Goal: Book appointment/travel/reservation

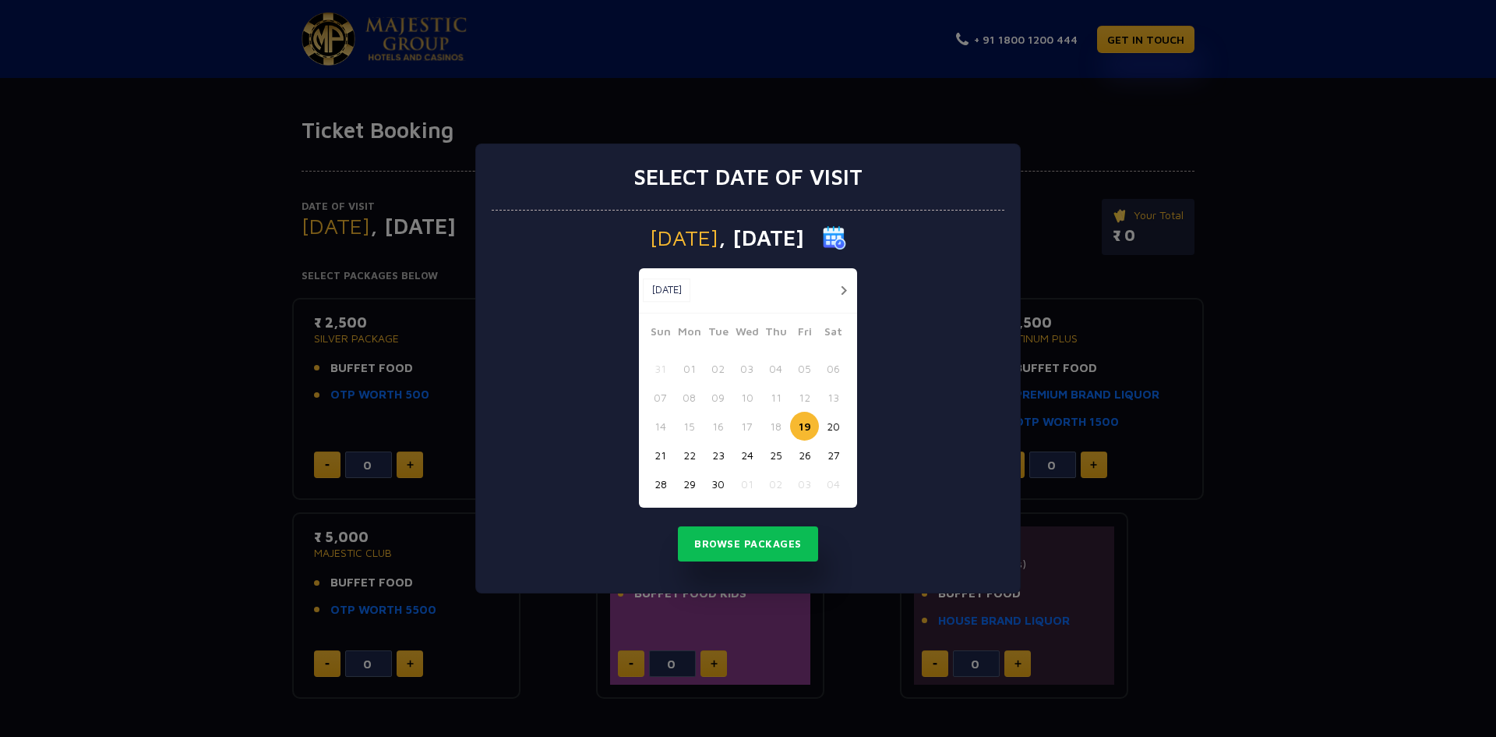
click at [1381, 500] on div "Select date of visit [DATE] [DATE] [DATE] Sun Mon Tue Wed Thu Fri Sat 31 01 02 …" at bounding box center [748, 368] width 1496 height 737
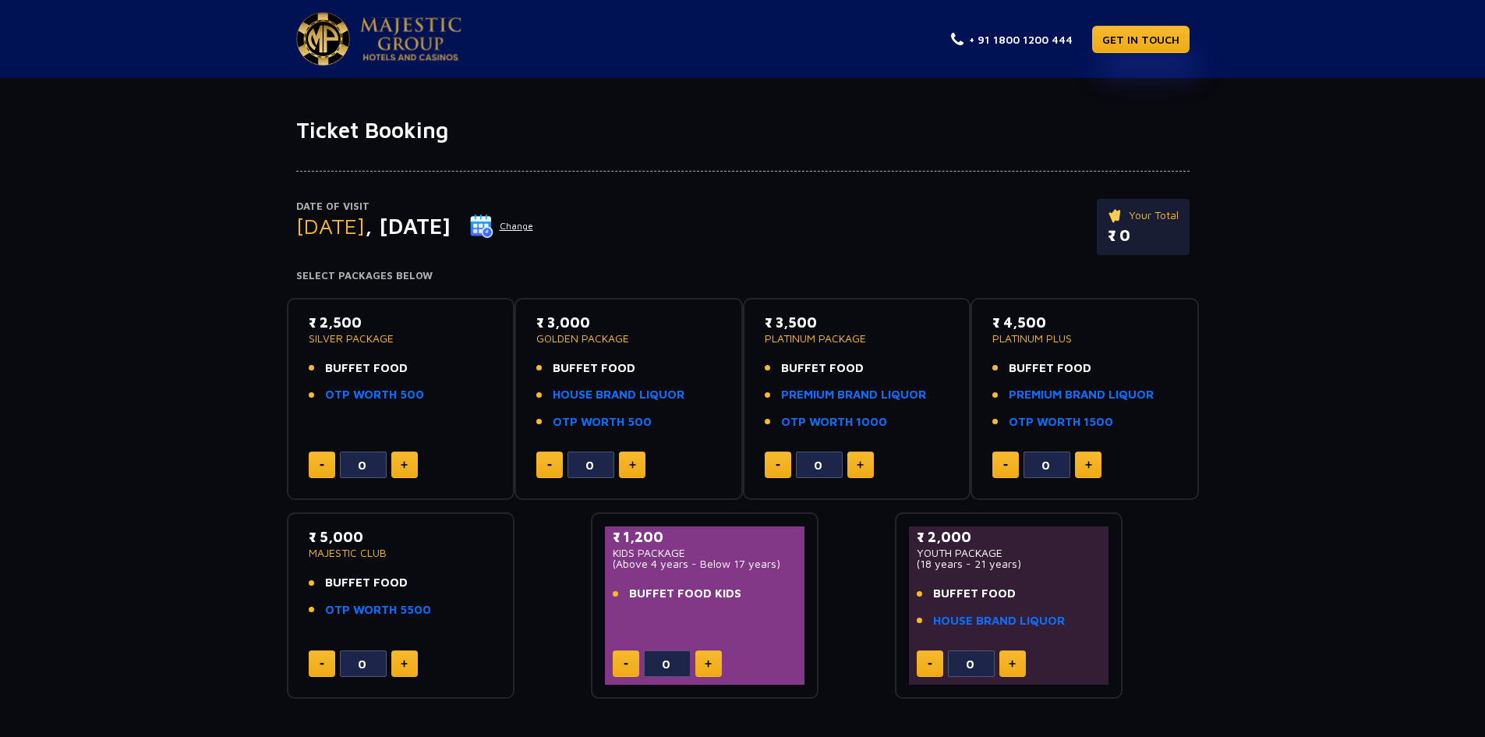
click at [534, 228] on button "Change" at bounding box center [501, 226] width 65 height 25
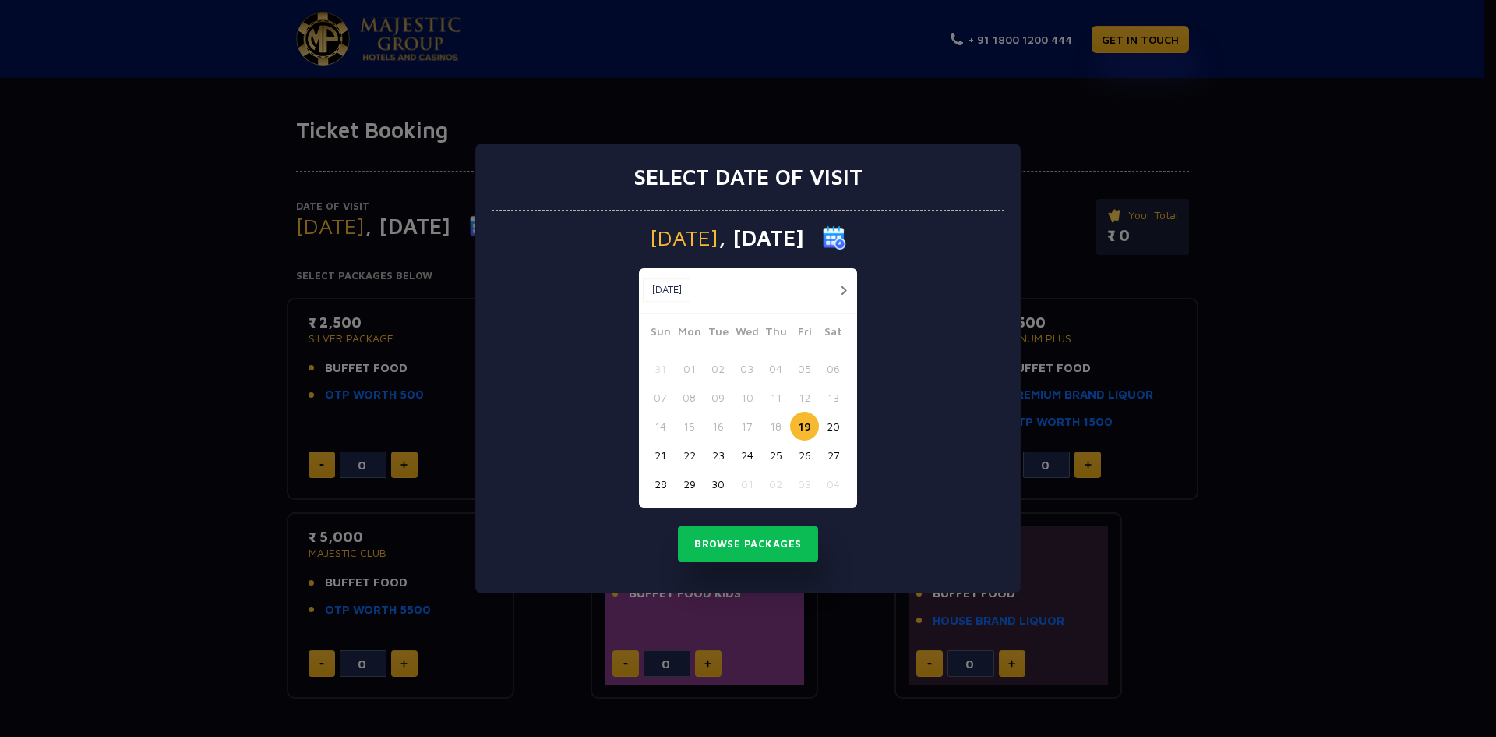
click at [844, 295] on button "button" at bounding box center [843, 290] width 19 height 19
click at [750, 368] on button "01" at bounding box center [747, 368] width 29 height 29
click at [746, 544] on button "Browse Packages" at bounding box center [748, 544] width 140 height 36
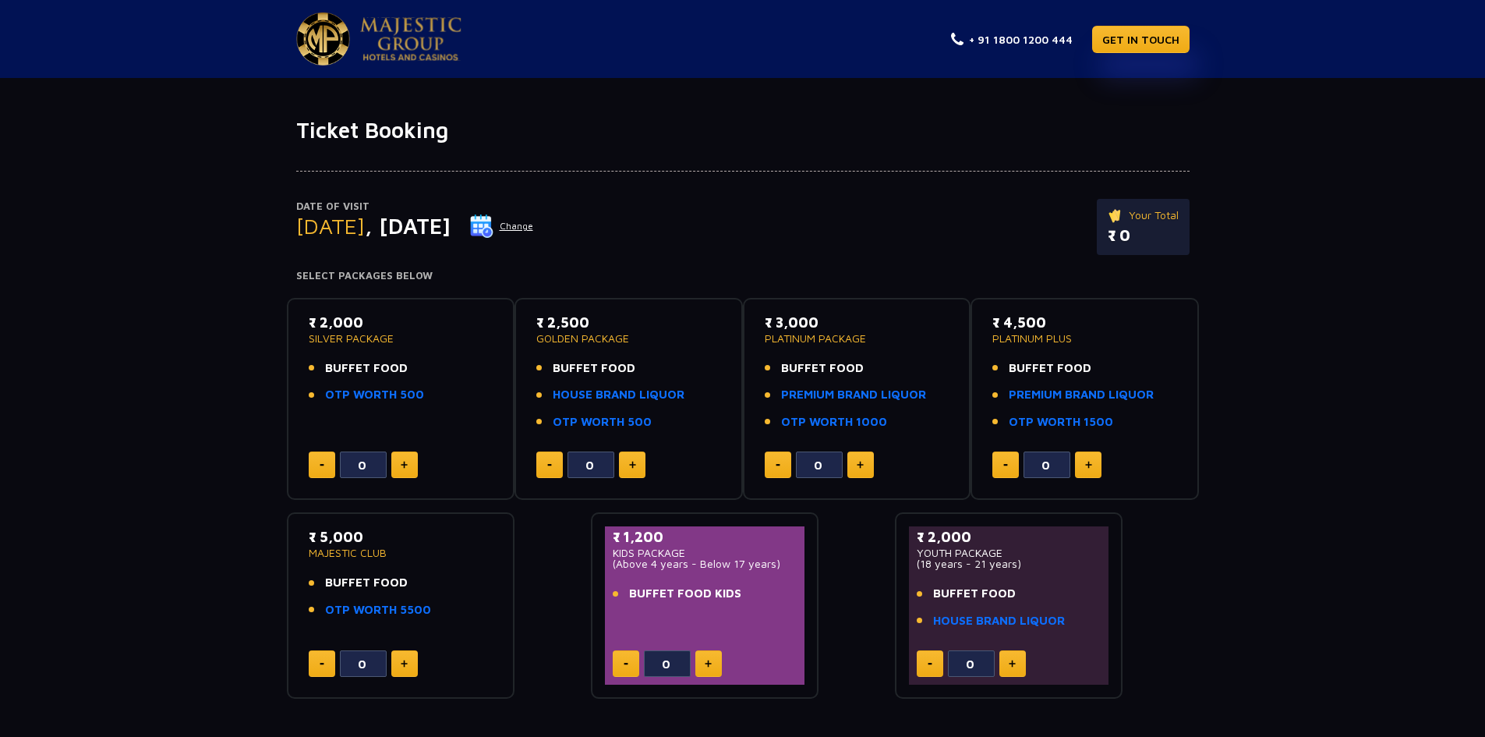
click at [534, 227] on button "Change" at bounding box center [501, 226] width 65 height 25
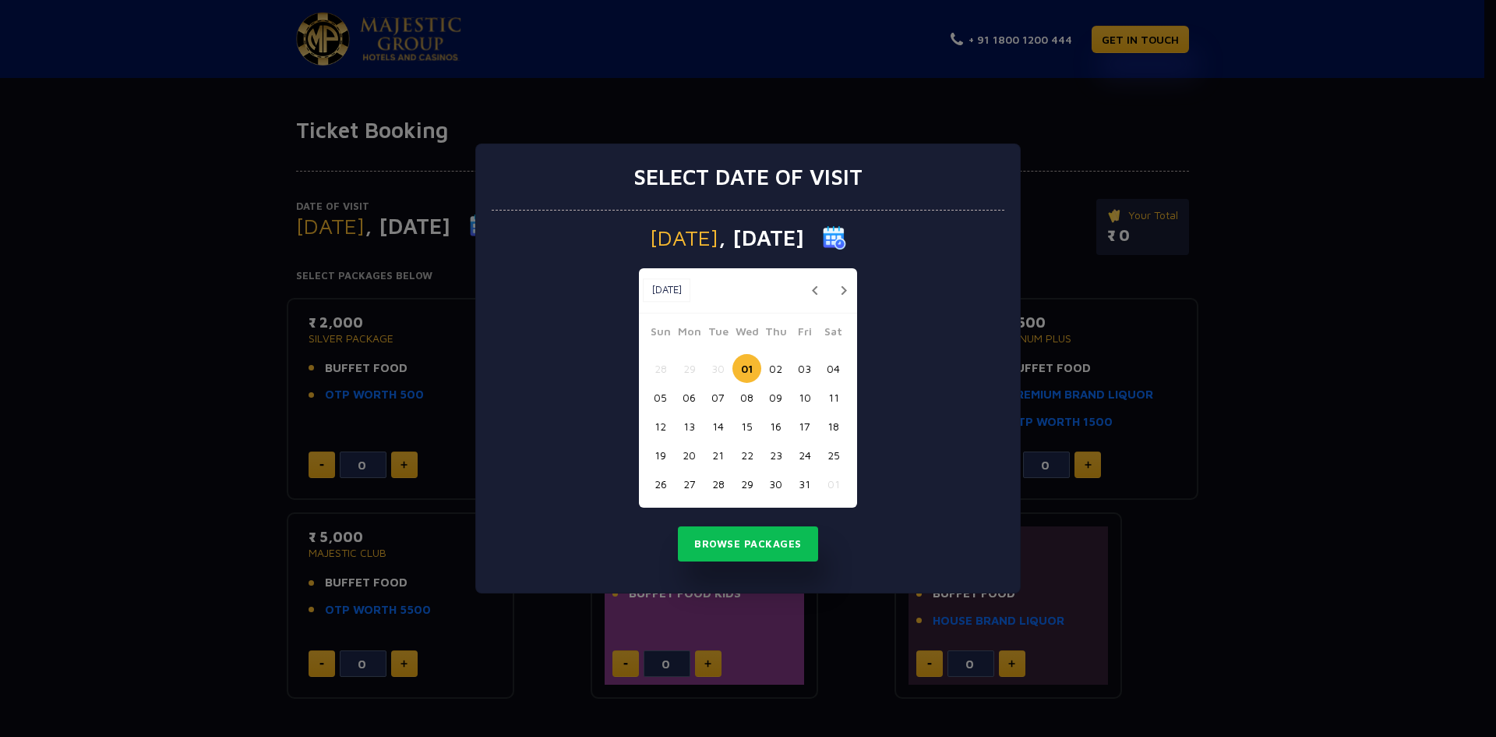
click at [835, 372] on button "04" at bounding box center [833, 368] width 29 height 29
click at [751, 555] on button "Browse Packages" at bounding box center [748, 544] width 140 height 36
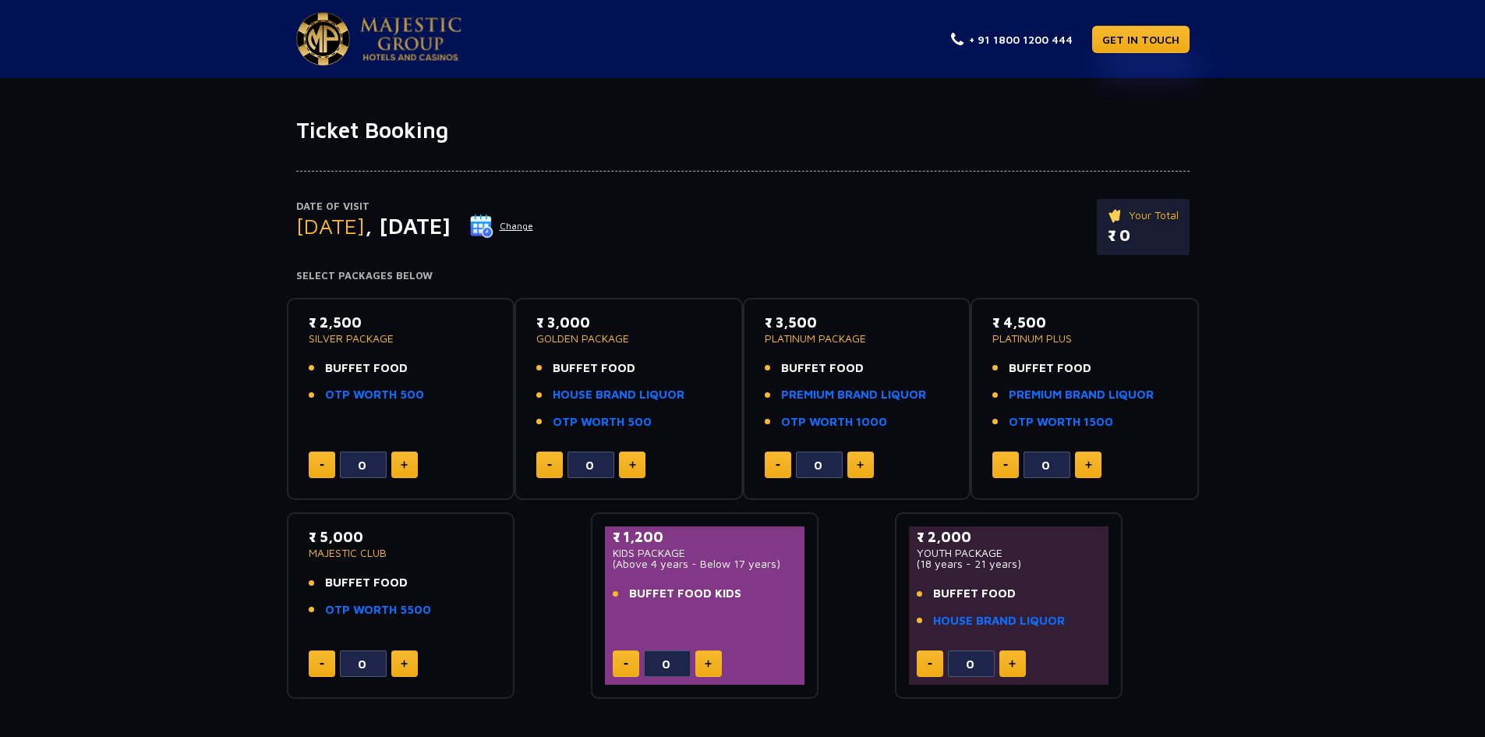
click at [534, 222] on button "Change" at bounding box center [501, 226] width 65 height 25
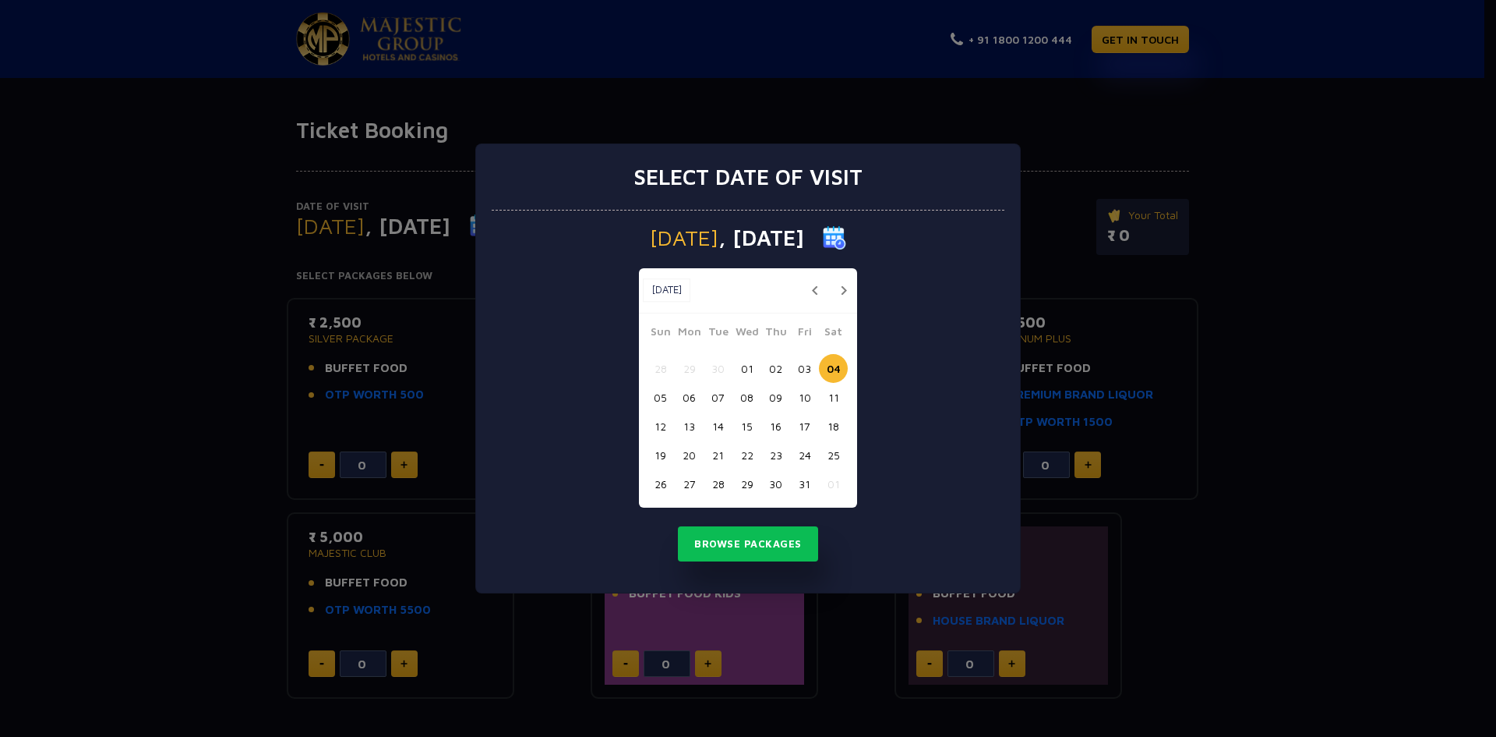
click at [662, 399] on button "05" at bounding box center [660, 397] width 29 height 29
click at [733, 549] on button "Browse Packages" at bounding box center [748, 544] width 140 height 36
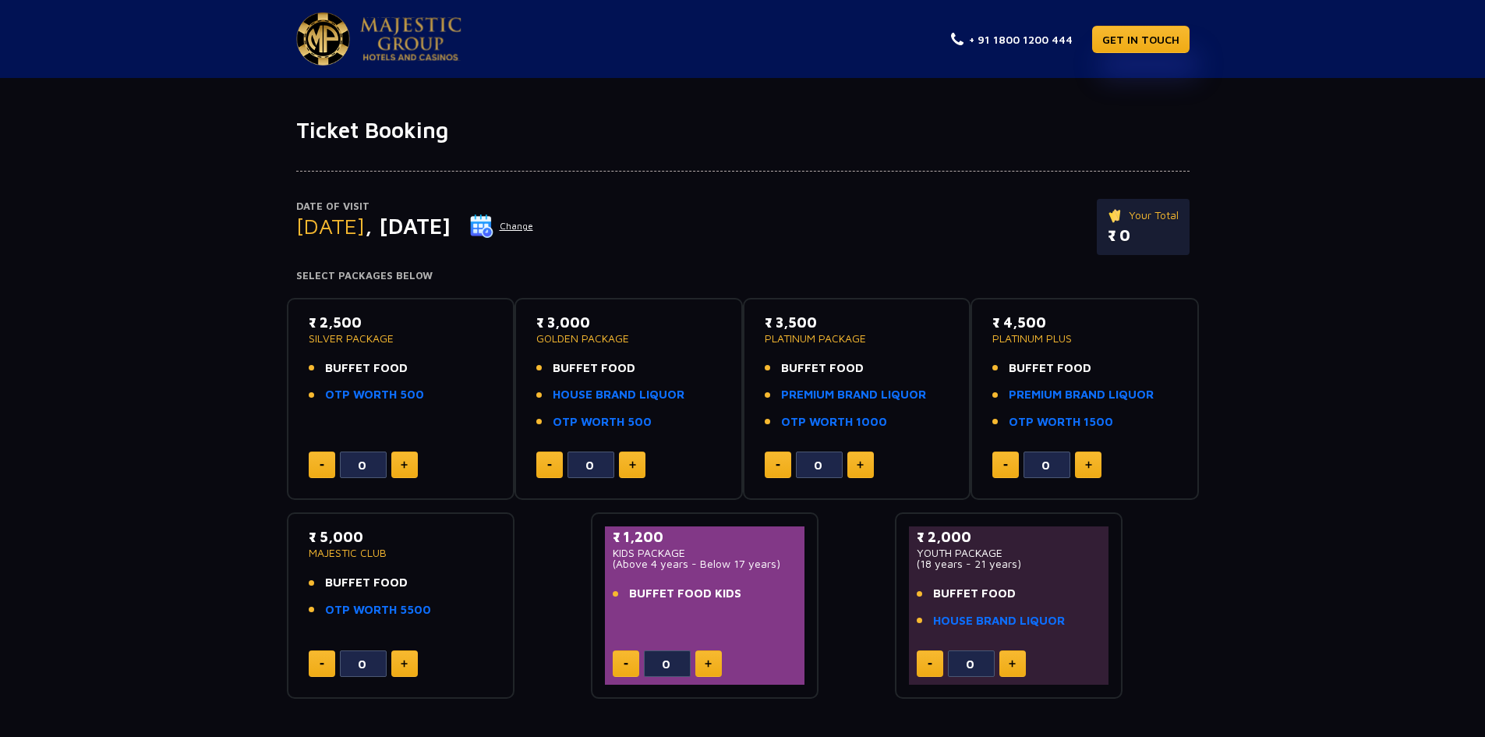
click at [534, 226] on button "Change" at bounding box center [501, 226] width 65 height 25
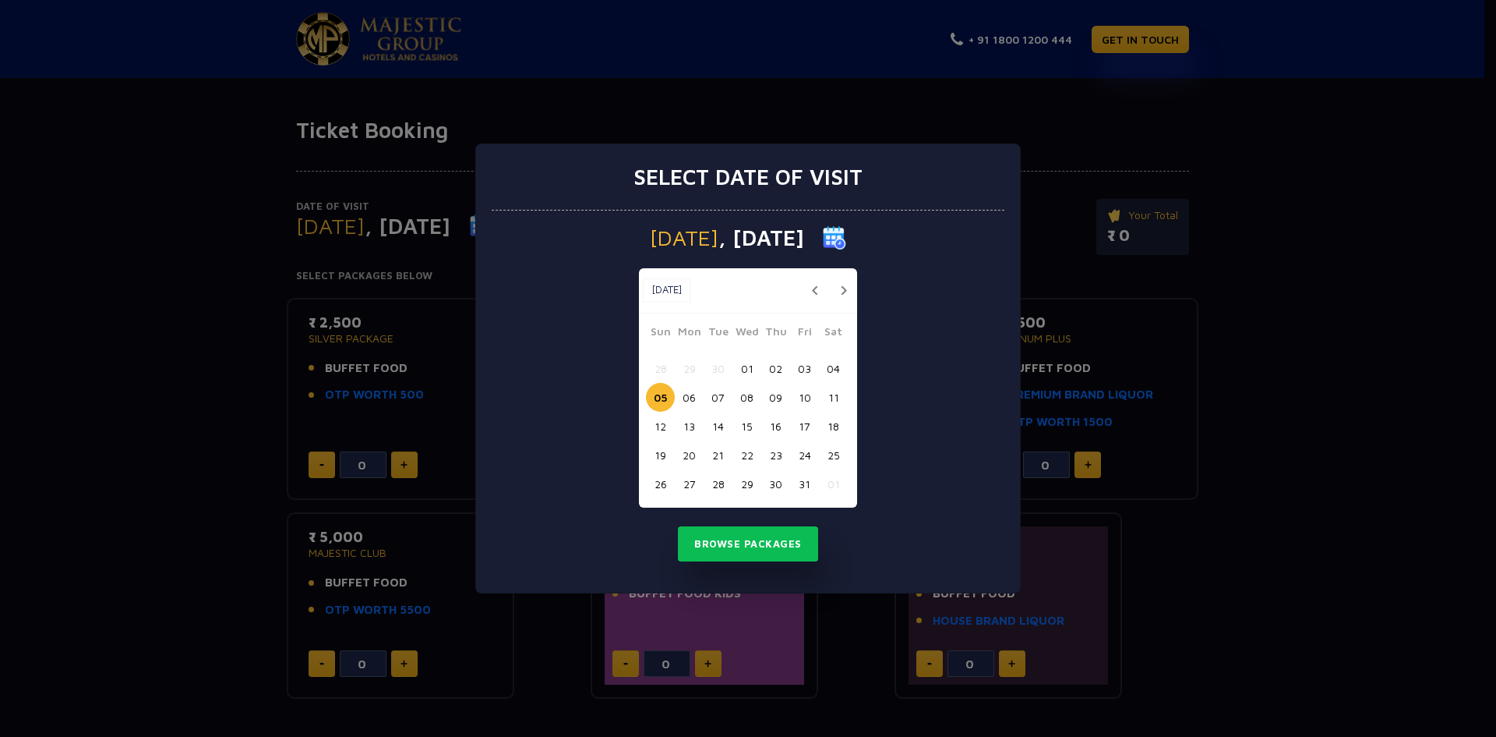
click at [748, 370] on button "01" at bounding box center [747, 368] width 29 height 29
click at [754, 547] on button "Browse Packages" at bounding box center [748, 544] width 140 height 36
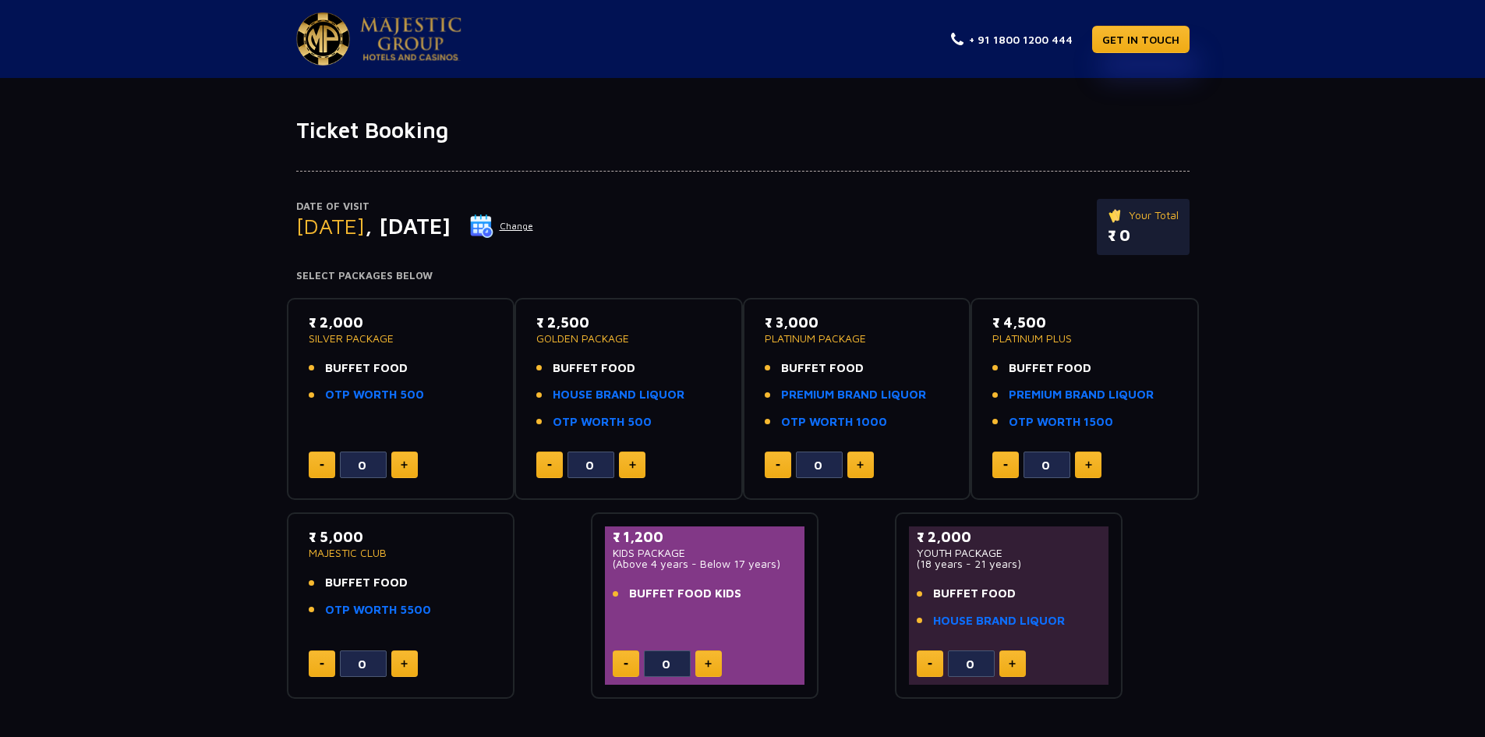
click at [534, 230] on button "Change" at bounding box center [501, 226] width 65 height 25
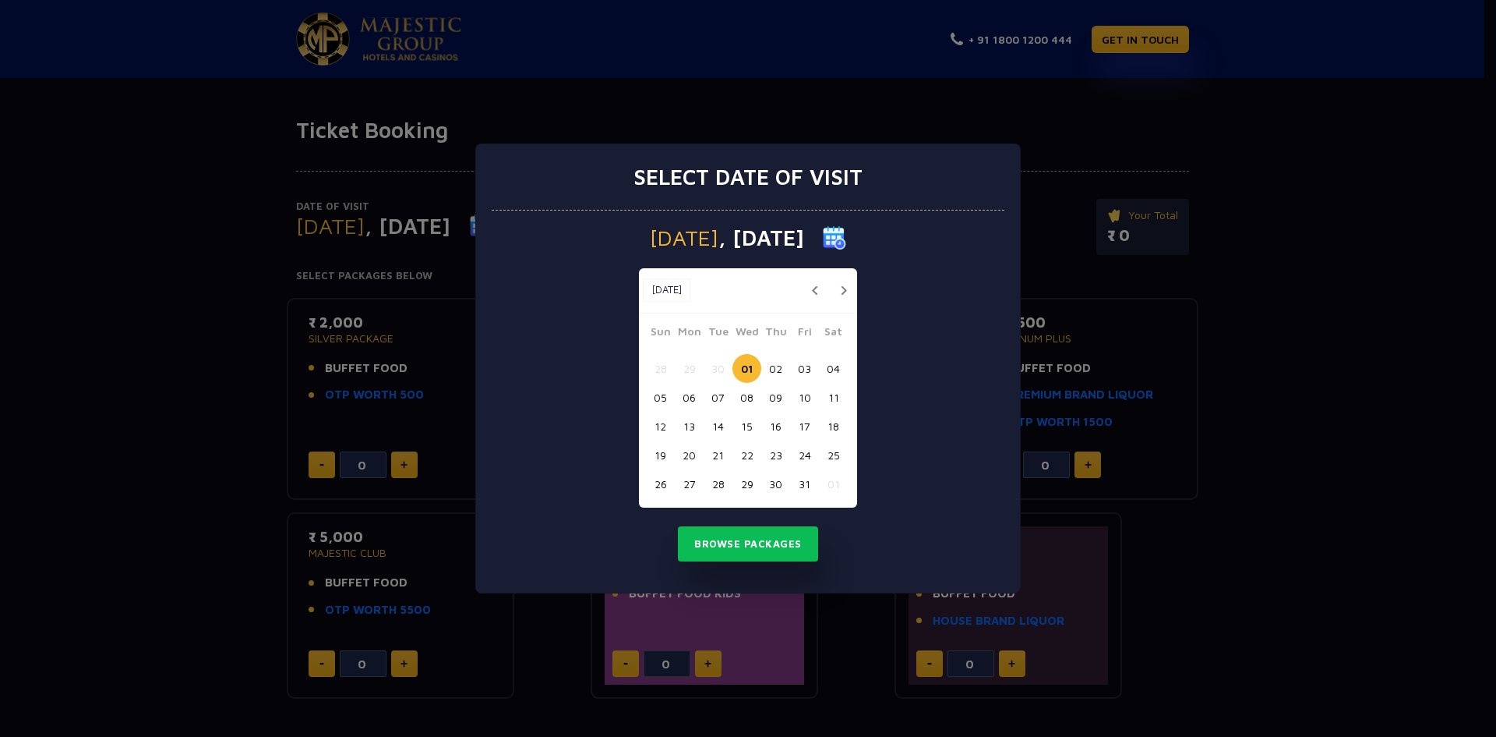
click at [770, 369] on button "02" at bounding box center [775, 368] width 29 height 29
click at [736, 543] on button "Browse Packages" at bounding box center [748, 544] width 140 height 36
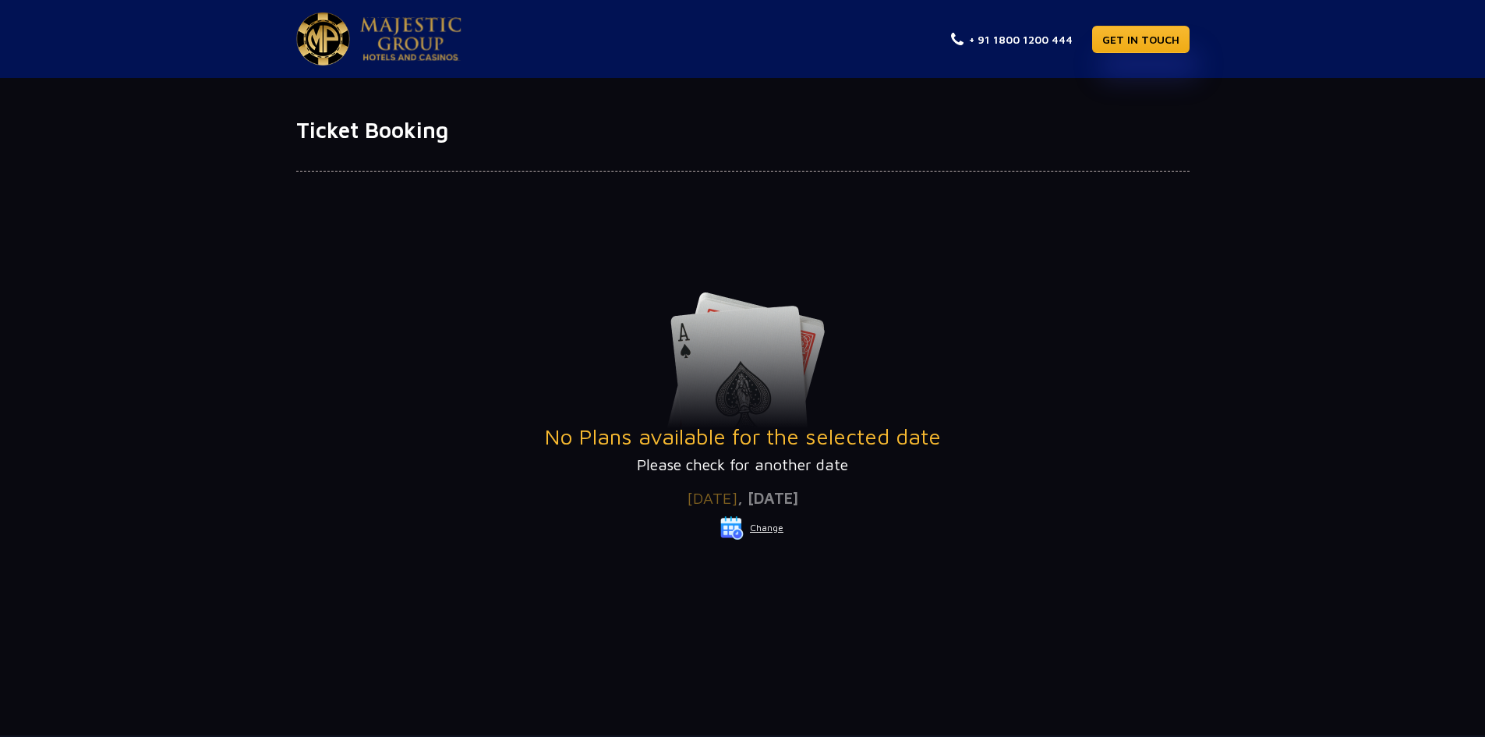
click at [772, 531] on button "Change" at bounding box center [751, 527] width 65 height 25
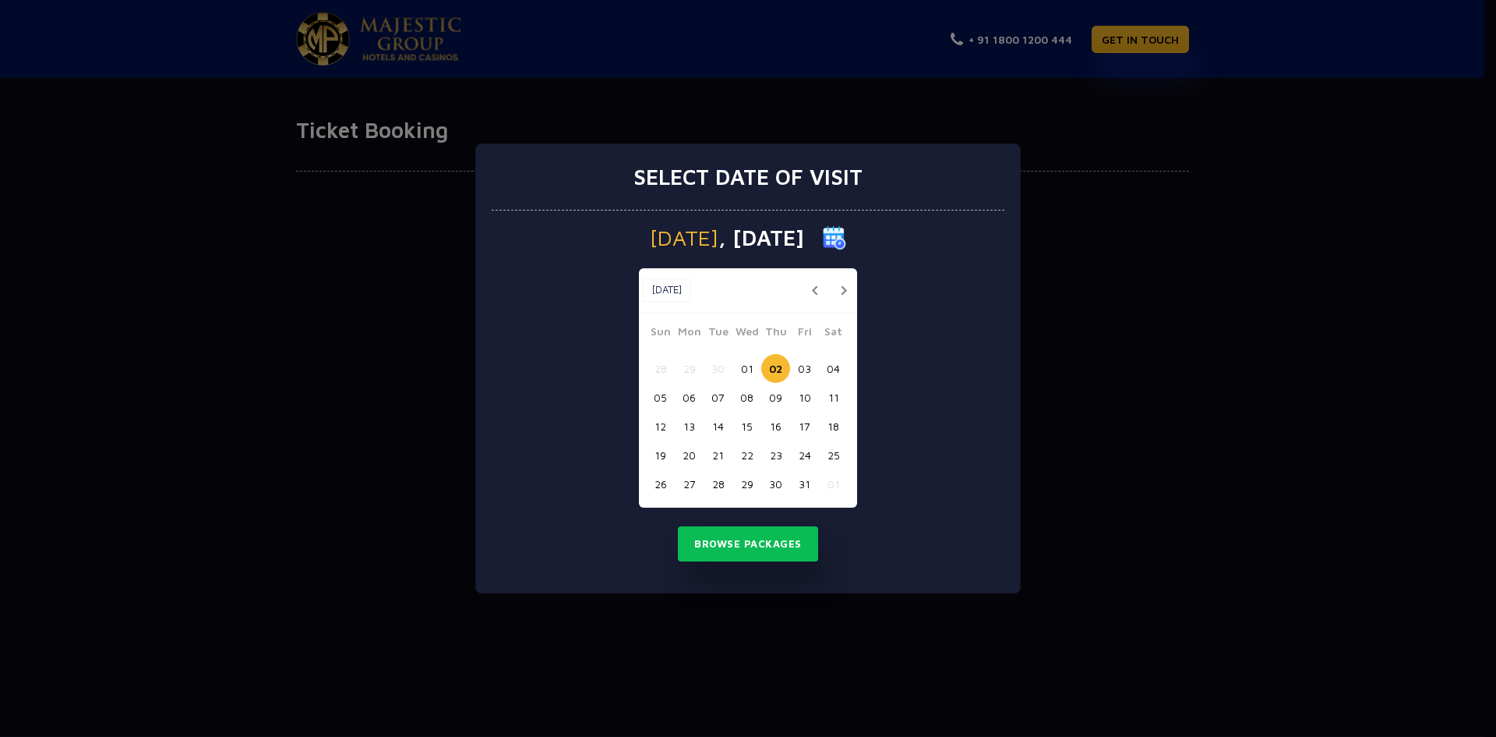
click at [803, 369] on button "03" at bounding box center [804, 368] width 29 height 29
click at [747, 546] on button "Browse Packages" at bounding box center [748, 544] width 140 height 36
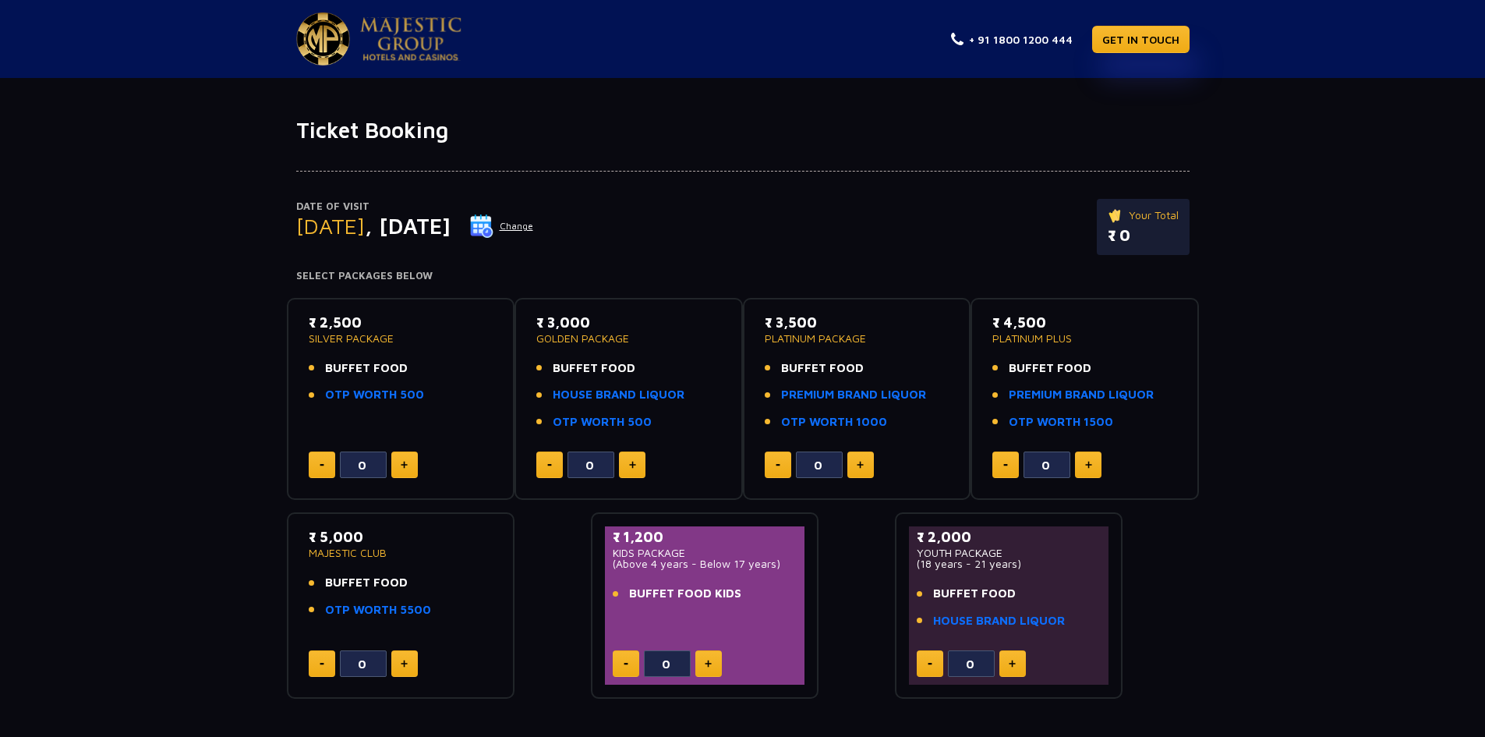
click at [534, 224] on button "Change" at bounding box center [501, 226] width 65 height 25
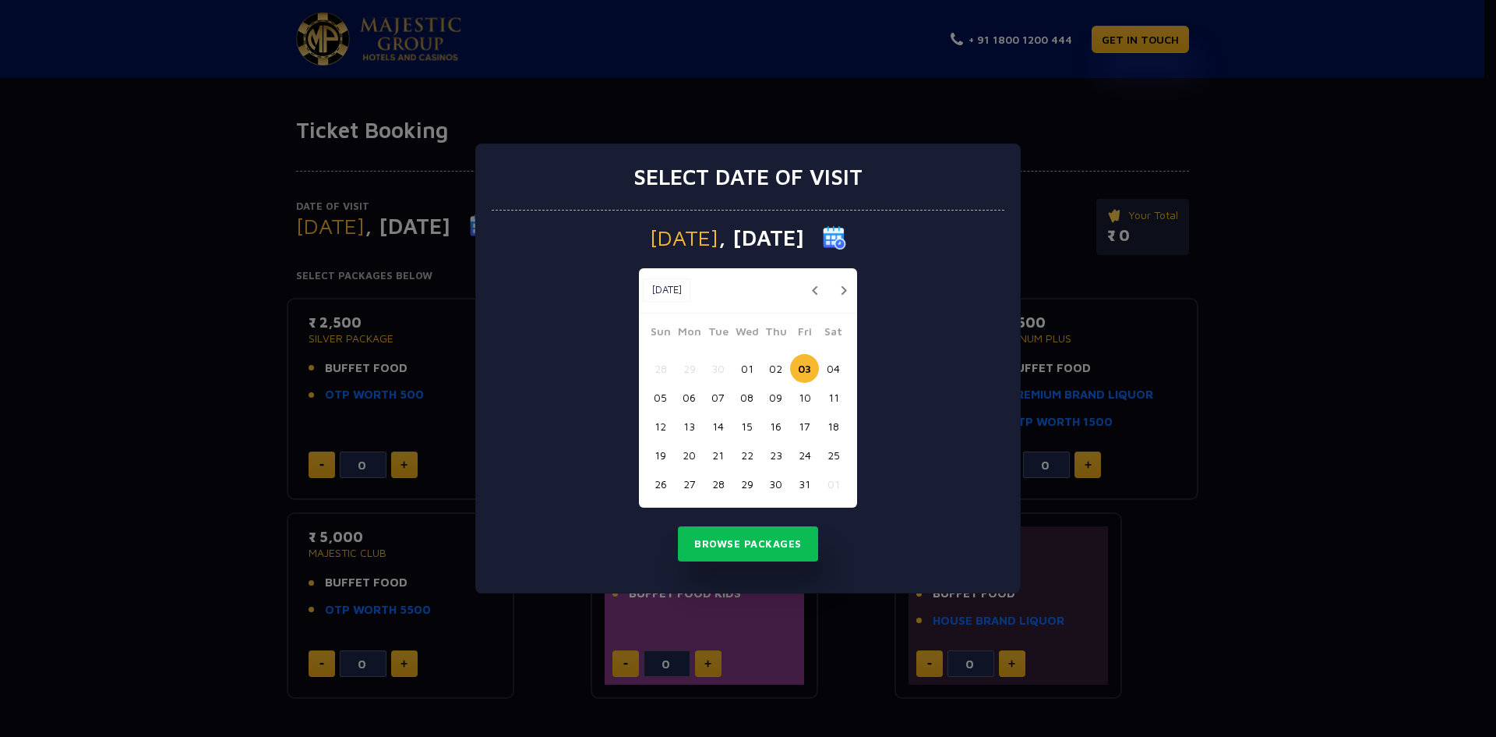
click at [747, 368] on button "01" at bounding box center [747, 368] width 29 height 29
click at [732, 542] on button "Browse Packages" at bounding box center [748, 544] width 140 height 36
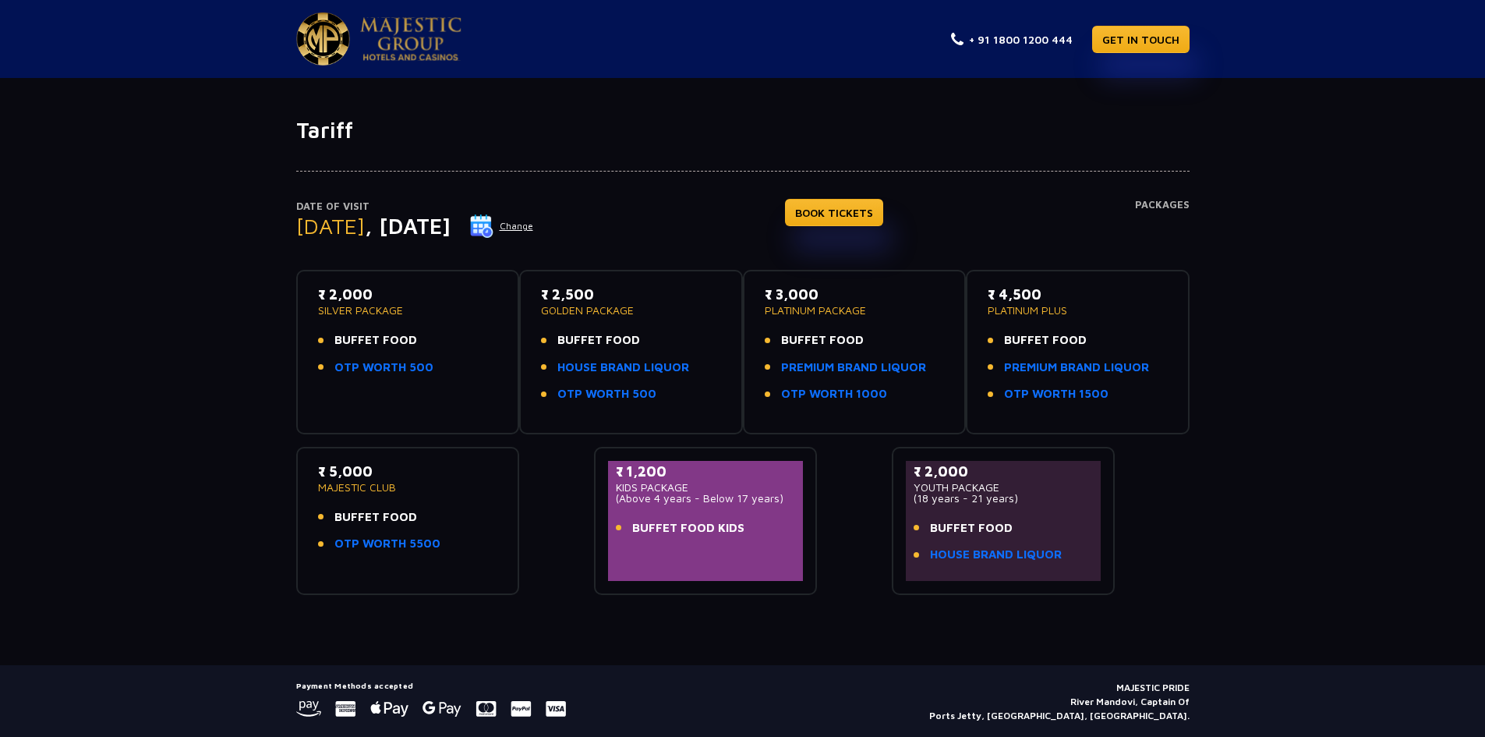
click at [534, 227] on button "Change" at bounding box center [501, 226] width 65 height 25
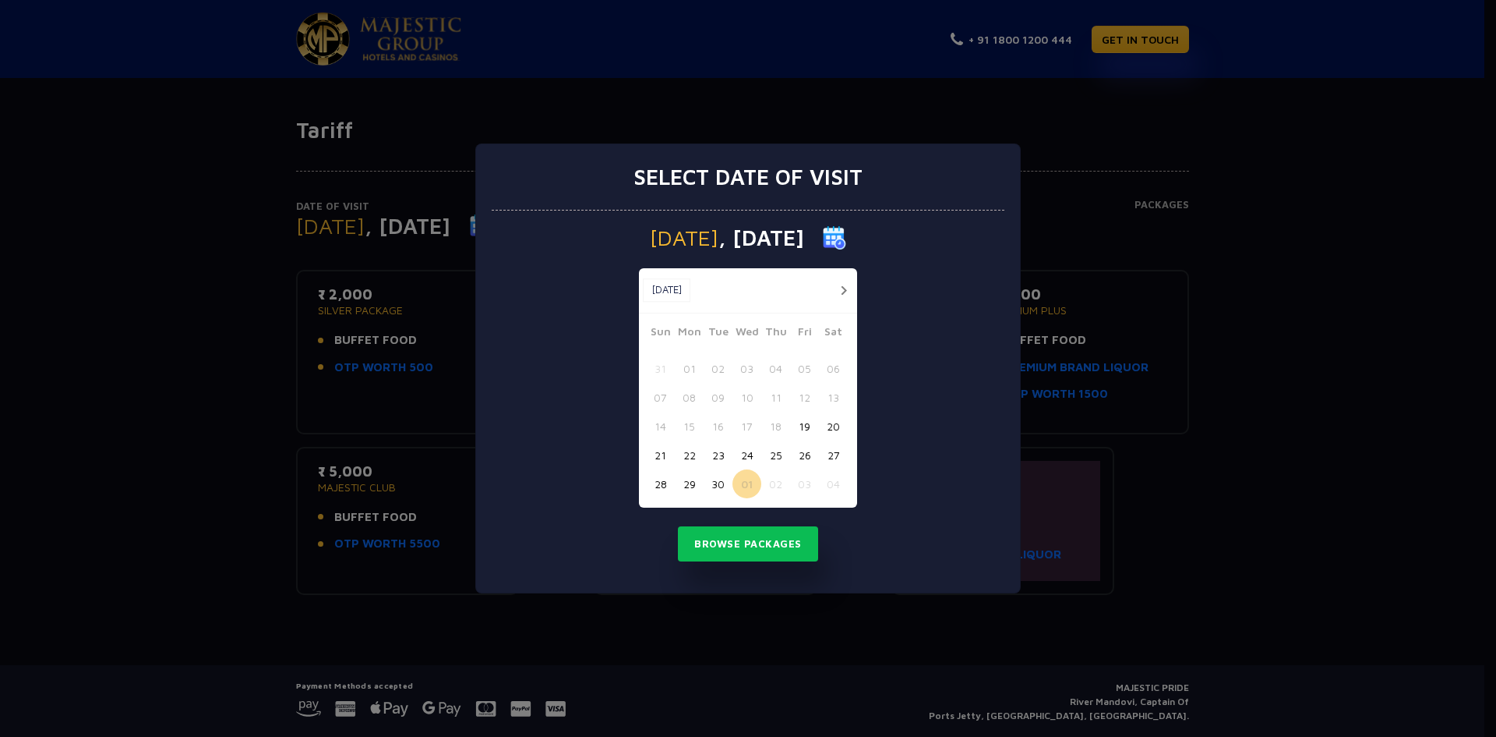
click at [840, 289] on button "button" at bounding box center [843, 290] width 19 height 19
click at [738, 372] on button "01" at bounding box center [747, 368] width 29 height 29
click at [777, 553] on button "Browse Packages" at bounding box center [748, 544] width 140 height 36
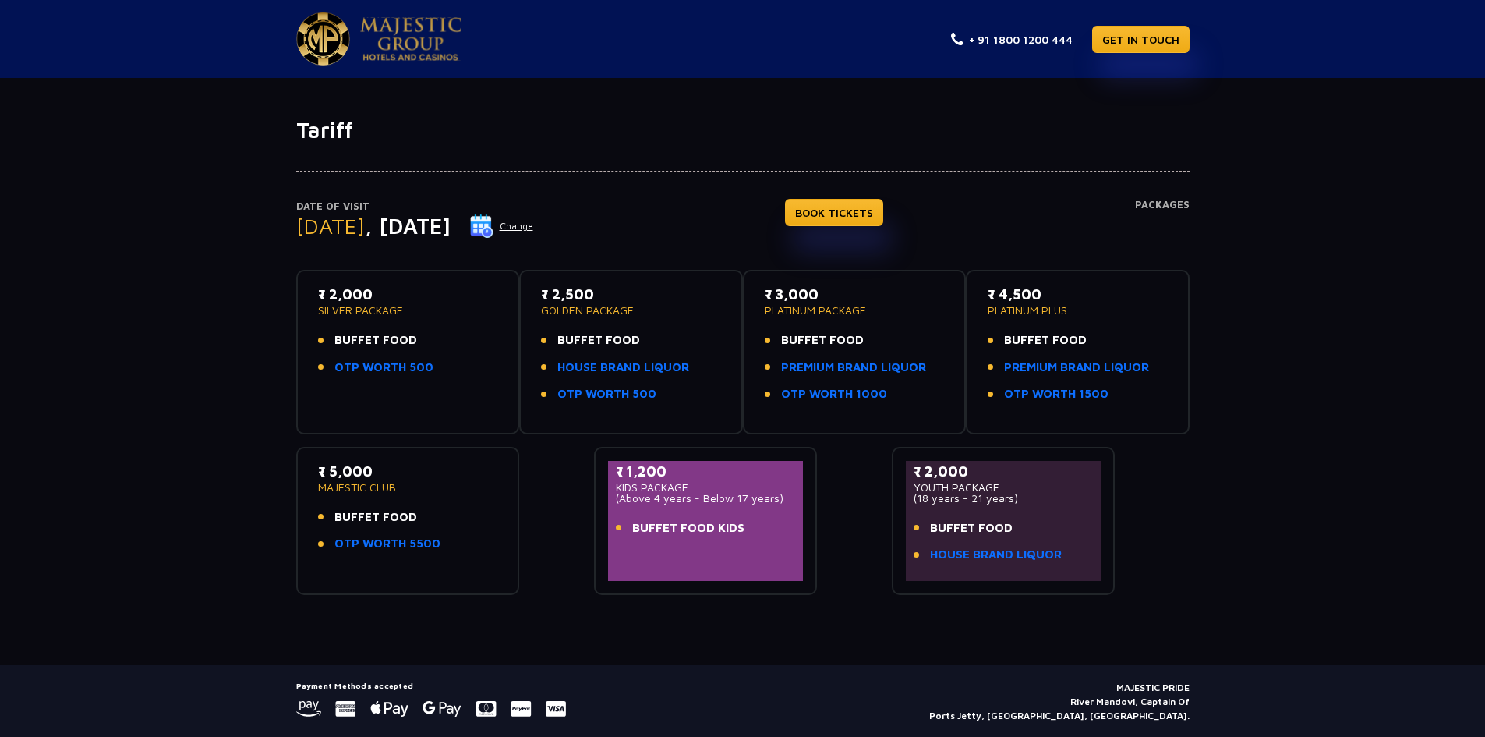
click at [534, 228] on button "Change" at bounding box center [501, 226] width 65 height 25
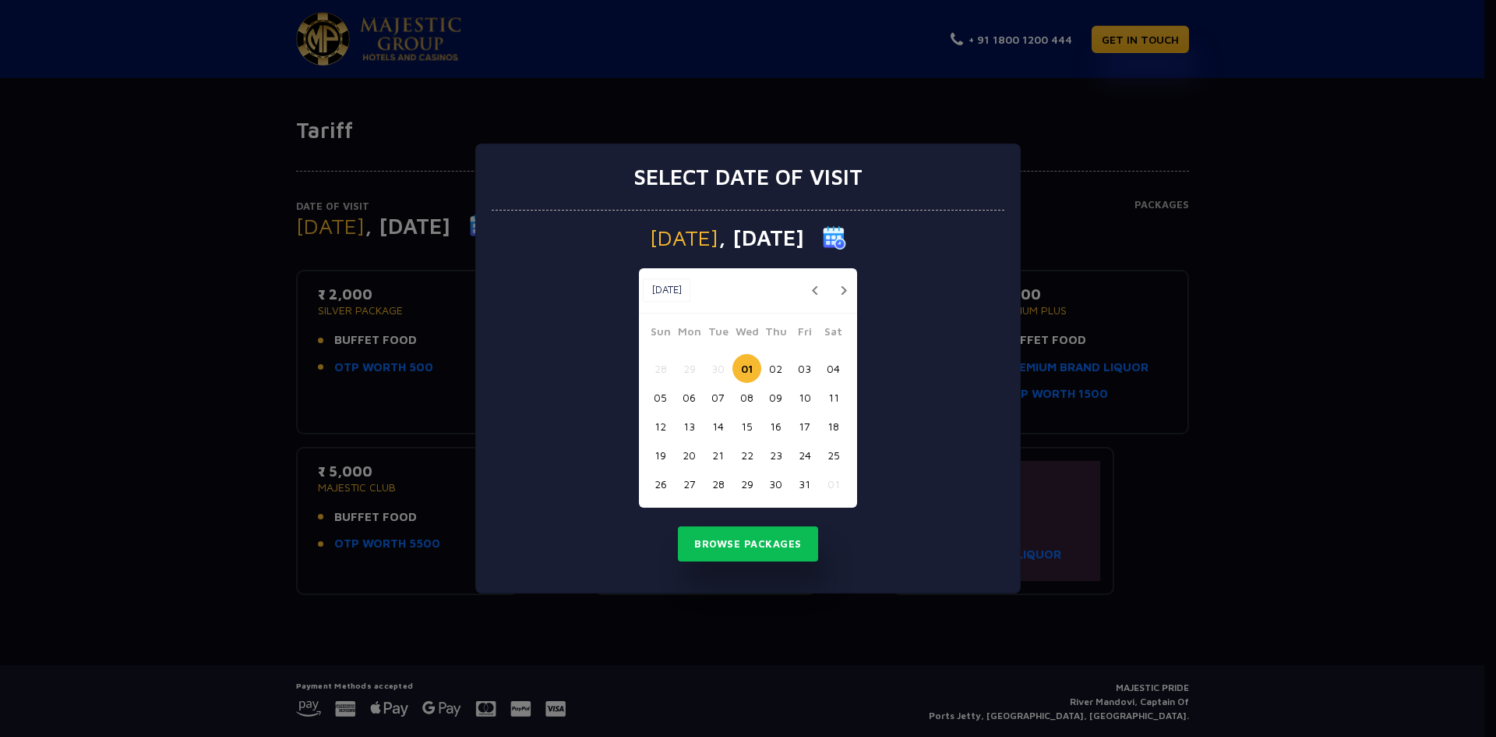
click at [777, 373] on button "02" at bounding box center [775, 368] width 29 height 29
click at [746, 546] on button "Browse Packages" at bounding box center [748, 544] width 140 height 36
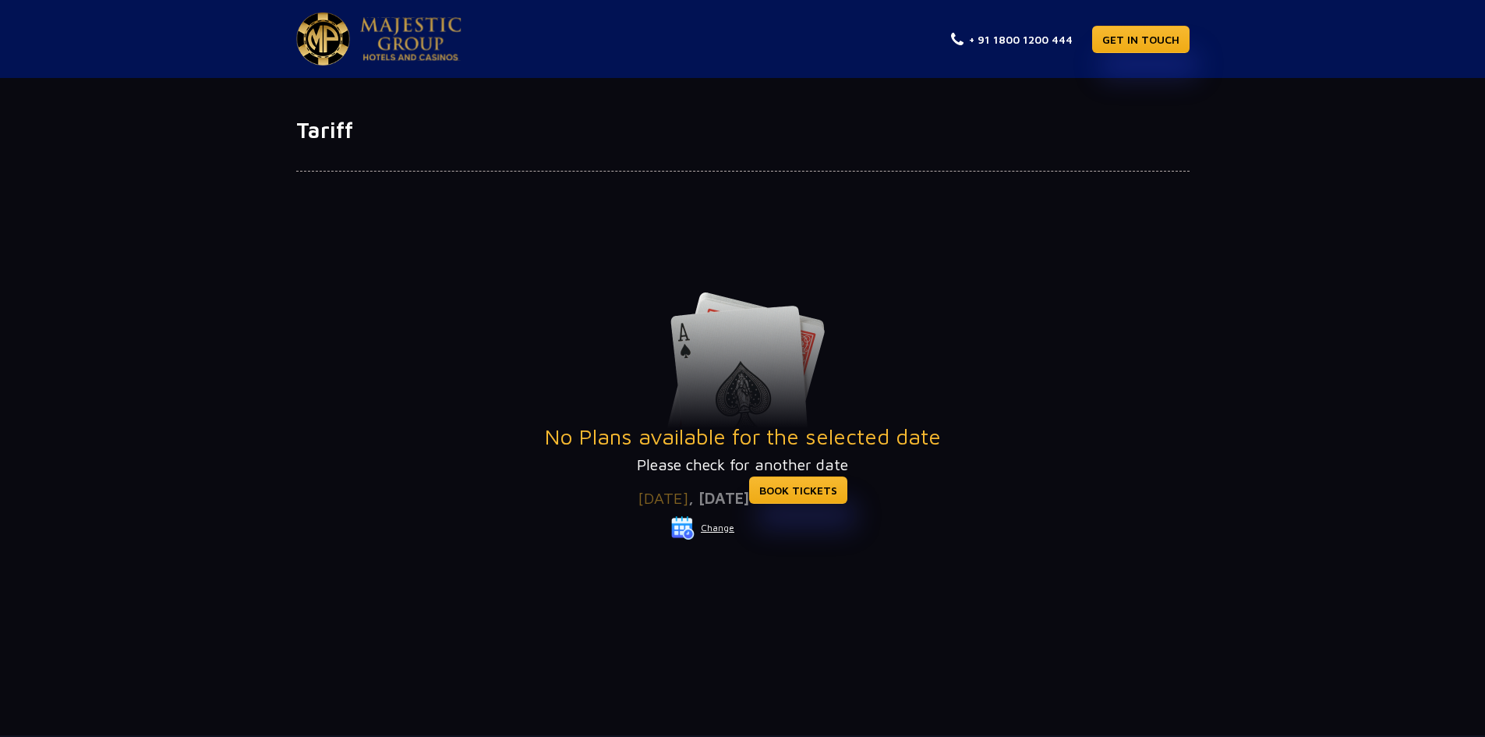
click at [716, 526] on button "Change" at bounding box center [702, 527] width 65 height 25
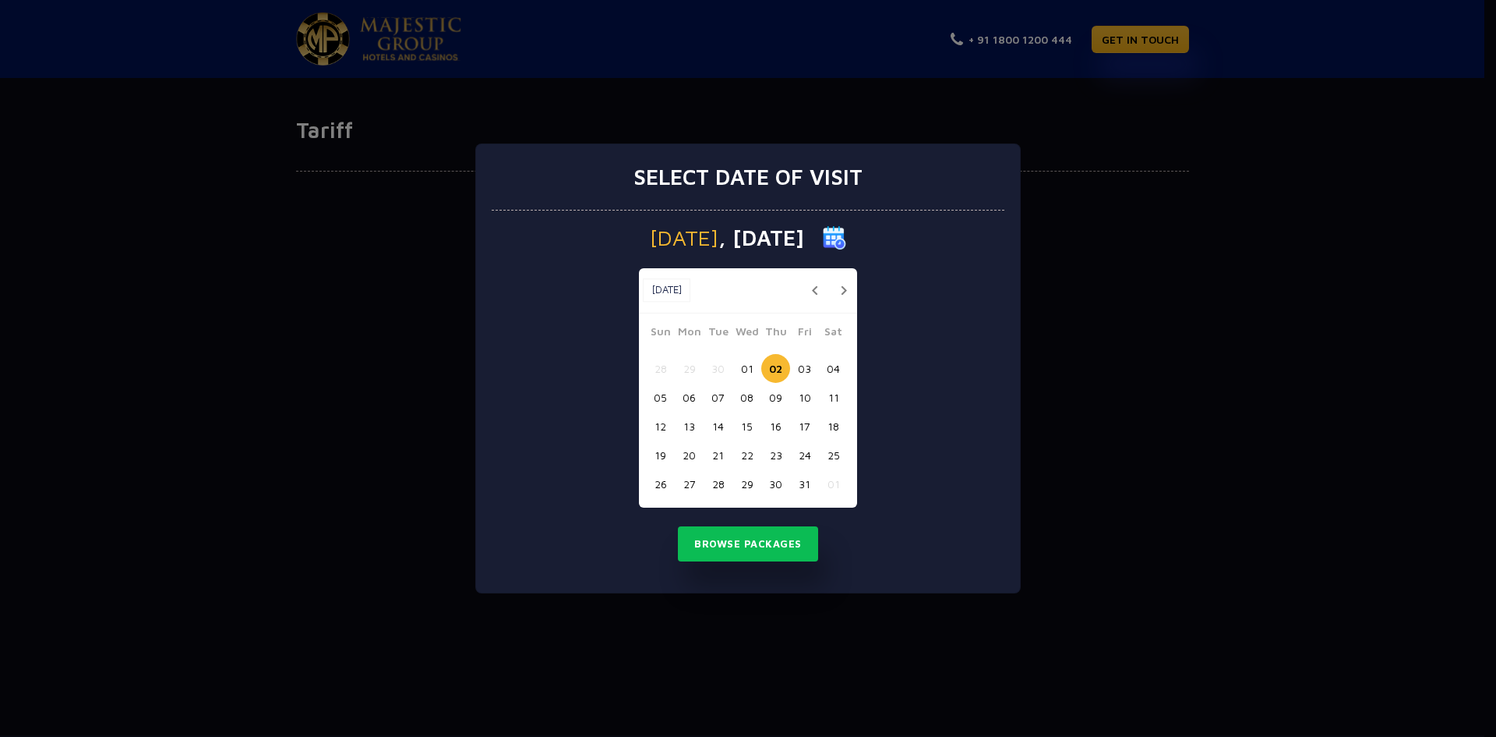
click at [804, 367] on button "03" at bounding box center [804, 368] width 29 height 29
click at [768, 540] on button "Browse Packages" at bounding box center [748, 544] width 140 height 36
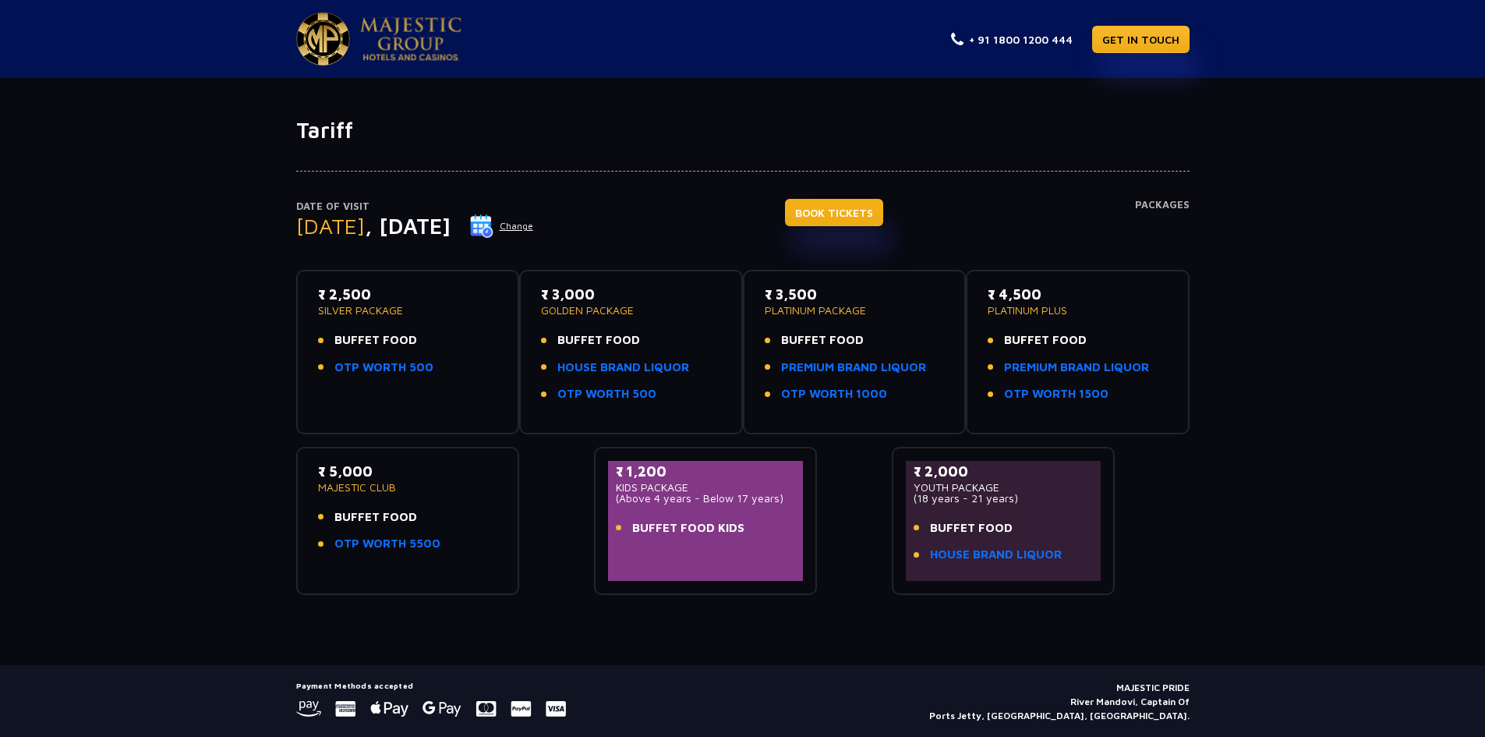
click at [853, 219] on link "BOOK TICKETS" at bounding box center [834, 212] width 98 height 27
